Goal: Task Accomplishment & Management: Manage account settings

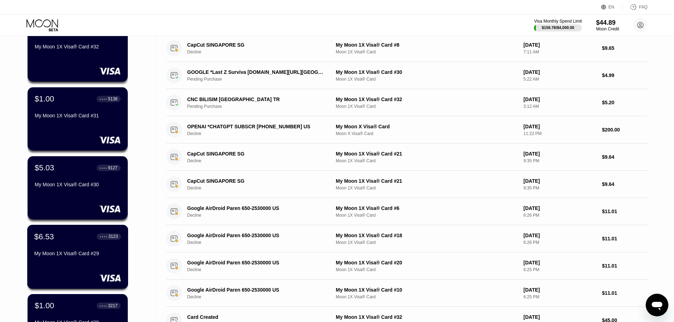
scroll to position [141, 0]
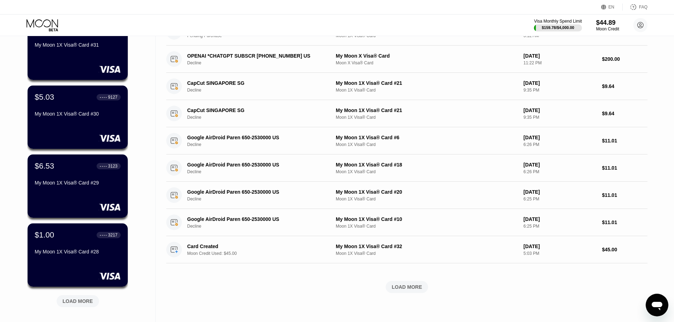
click at [82, 299] on div "LOAD MORE" at bounding box center [78, 301] width 30 height 6
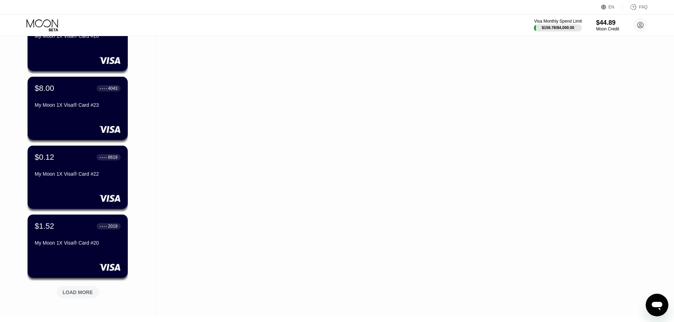
scroll to position [530, 0]
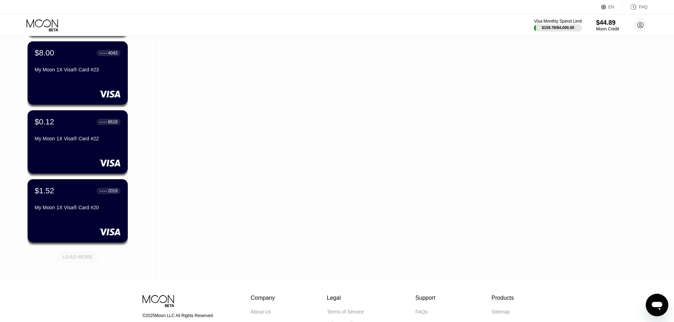
click at [69, 260] on div "LOAD MORE" at bounding box center [78, 257] width 30 height 6
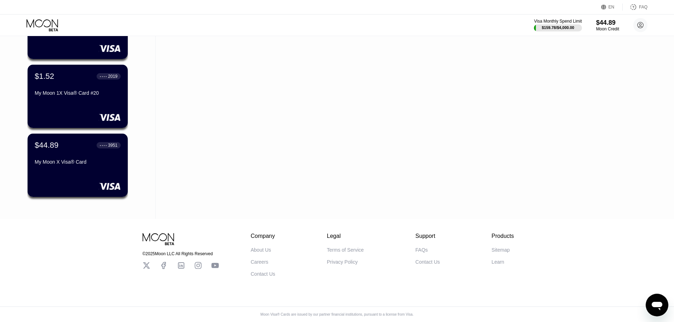
scroll to position [581, 0]
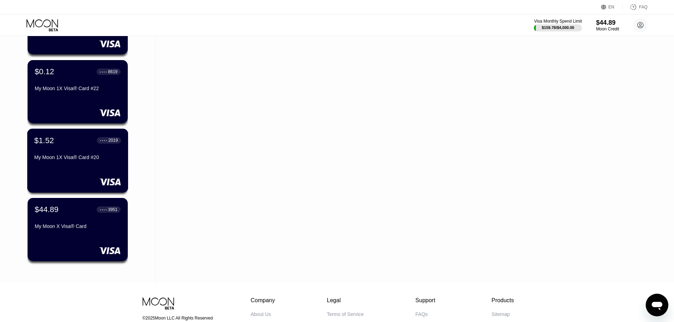
click at [86, 171] on div "$1.52 ● ● ● ● 2019 My Moon 1X Visa® Card #20" at bounding box center [77, 161] width 101 height 64
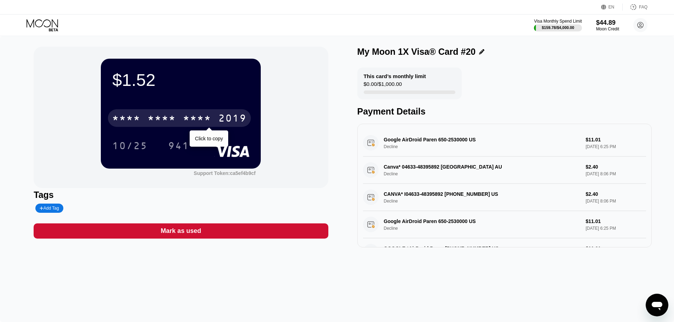
click at [226, 120] on div "2019" at bounding box center [232, 118] width 28 height 11
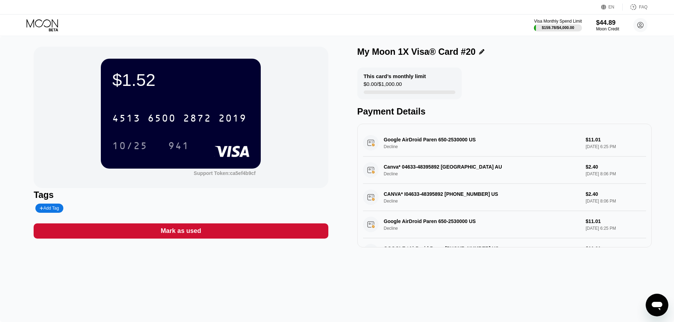
click at [49, 25] on icon at bounding box center [43, 25] width 33 height 12
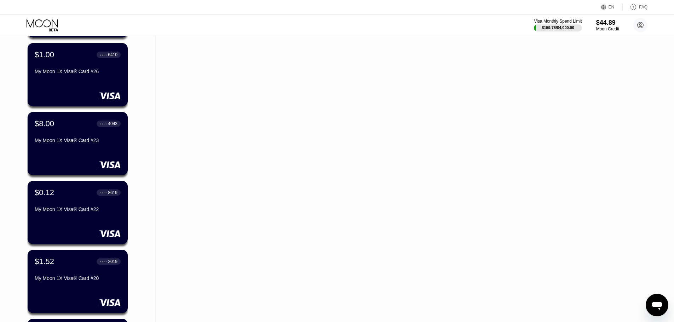
scroll to position [495, 0]
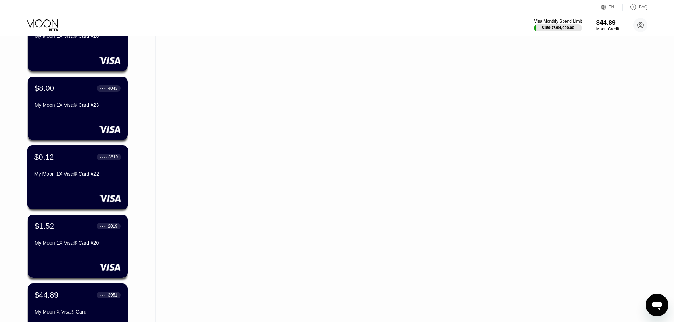
click at [103, 190] on div "$0.12 ● ● ● ● 8619 My Moon 1X Visa® Card #22" at bounding box center [77, 177] width 101 height 64
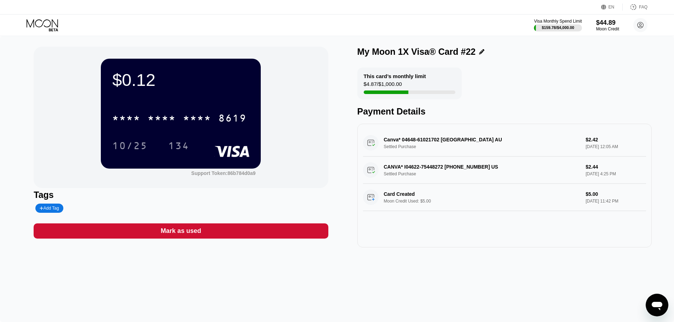
click at [209, 237] on div "Mark as used" at bounding box center [181, 230] width 294 height 15
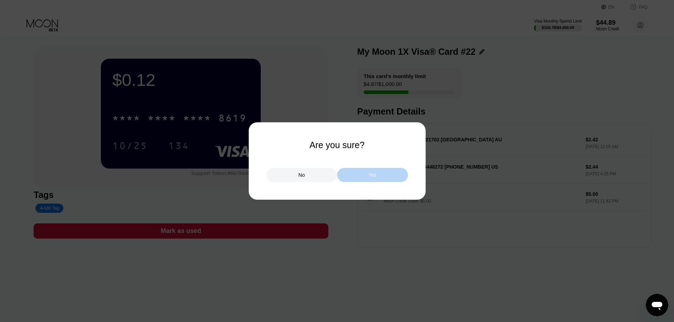
click at [371, 176] on div "Yes" at bounding box center [372, 175] width 8 height 6
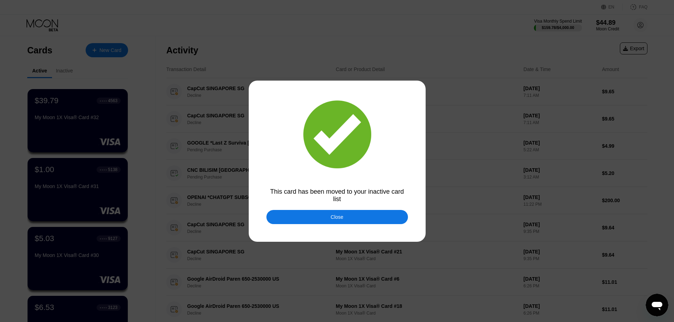
click at [346, 222] on div "Close" at bounding box center [336, 217] width 141 height 14
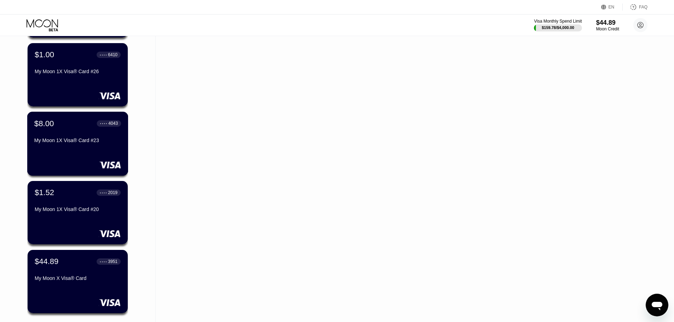
scroll to position [424, 0]
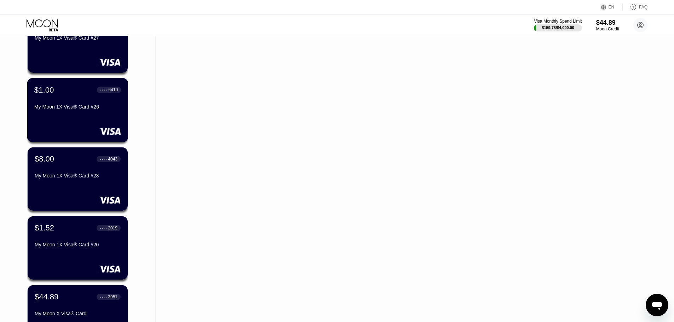
click at [70, 107] on div "My Moon 1X Visa® Card #26" at bounding box center [77, 107] width 87 height 6
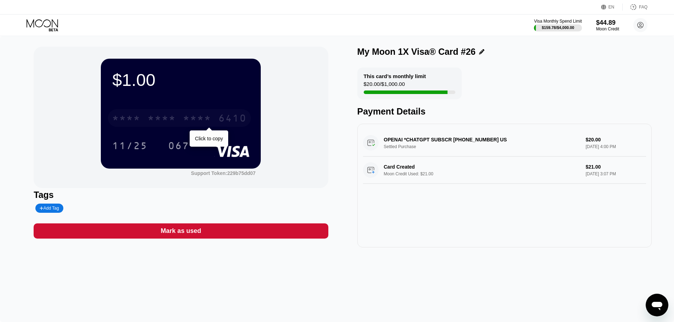
click at [202, 121] on div "* * * *" at bounding box center [197, 118] width 28 height 11
click at [46, 21] on icon at bounding box center [43, 25] width 33 height 12
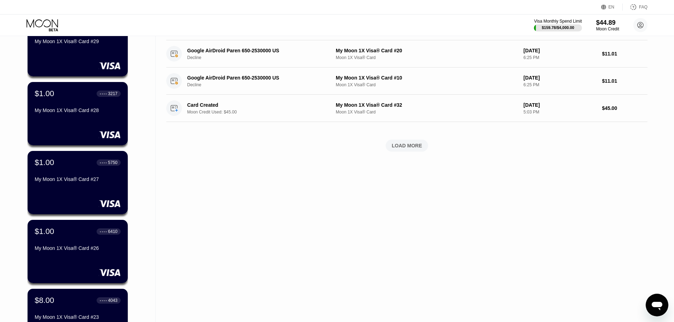
scroll to position [318, 0]
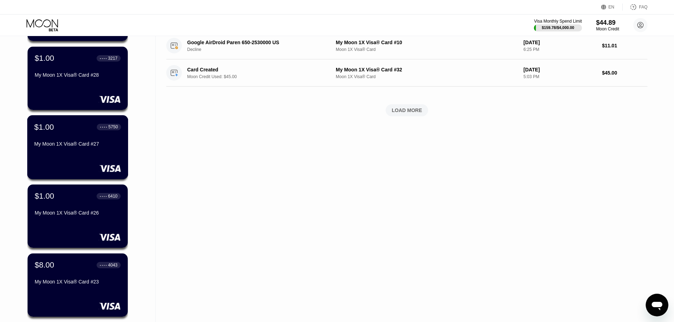
click at [106, 147] on div "My Moon 1X Visa® Card #27" at bounding box center [77, 144] width 87 height 6
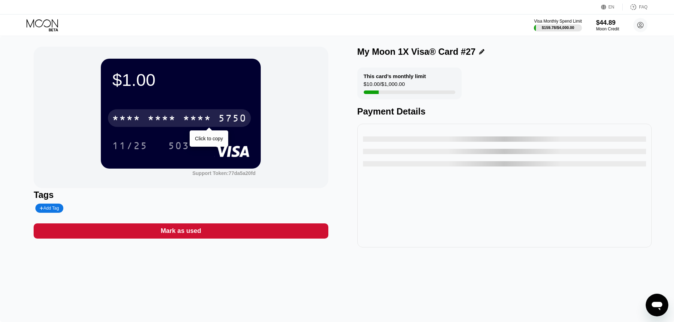
click at [232, 119] on div "5750" at bounding box center [232, 118] width 28 height 11
